Goal: Browse casually

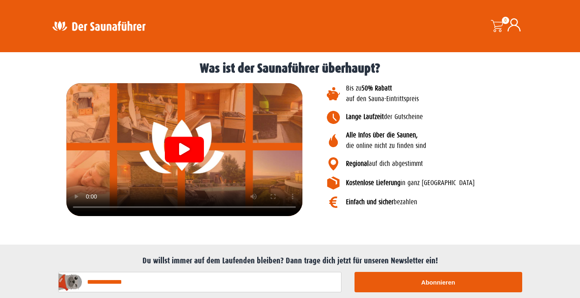
scroll to position [874, 0]
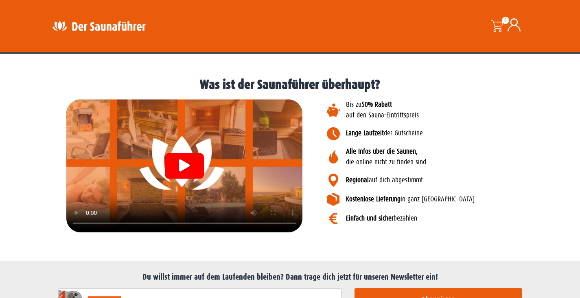
click at [187, 163] on icon "Video abspielen" at bounding box center [184, 165] width 11 height 12
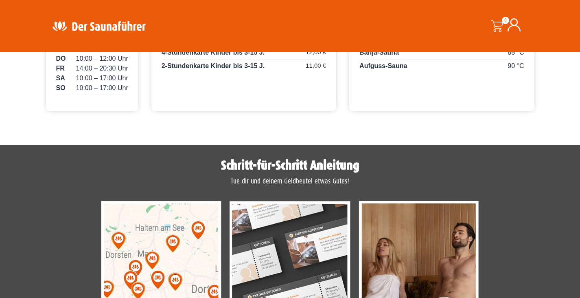
scroll to position [385, 0]
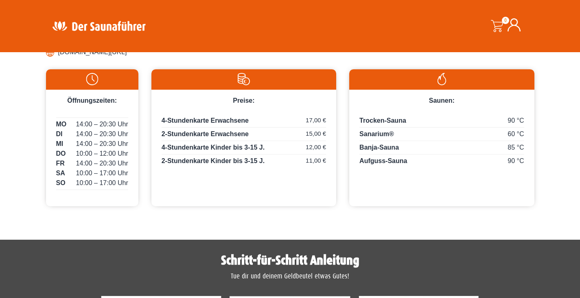
click at [467, 27] on div "0 0,00 €" at bounding box center [459, 26] width 143 height 40
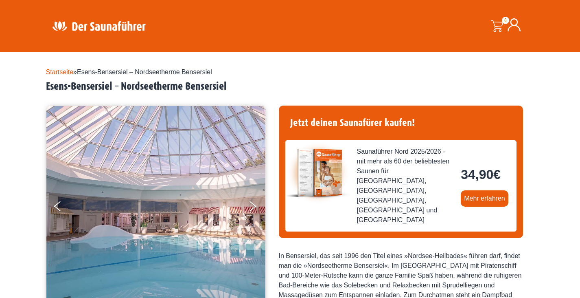
scroll to position [0, 0]
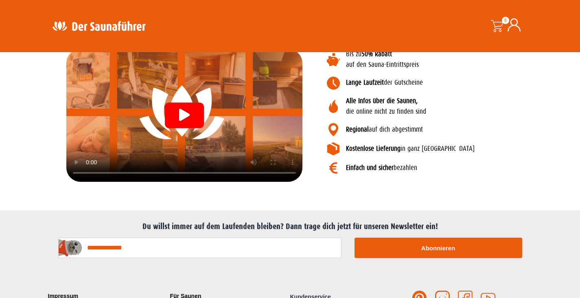
scroll to position [896, 0]
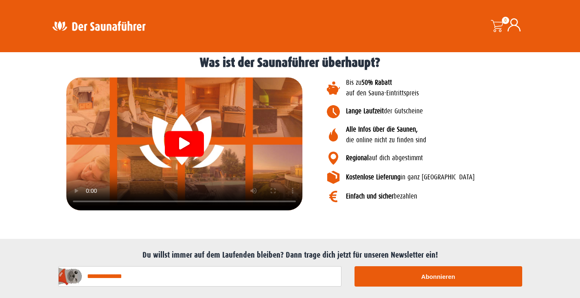
click at [186, 138] on icon "Video abspielen" at bounding box center [184, 143] width 11 height 12
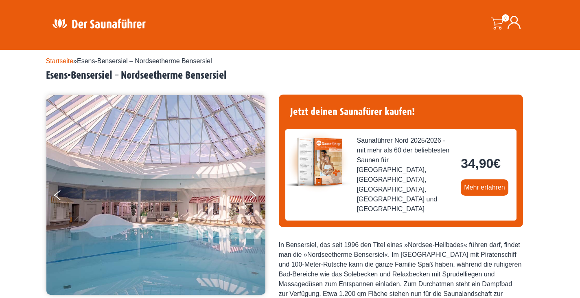
scroll to position [0, 0]
